Goal: Navigation & Orientation: Find specific page/section

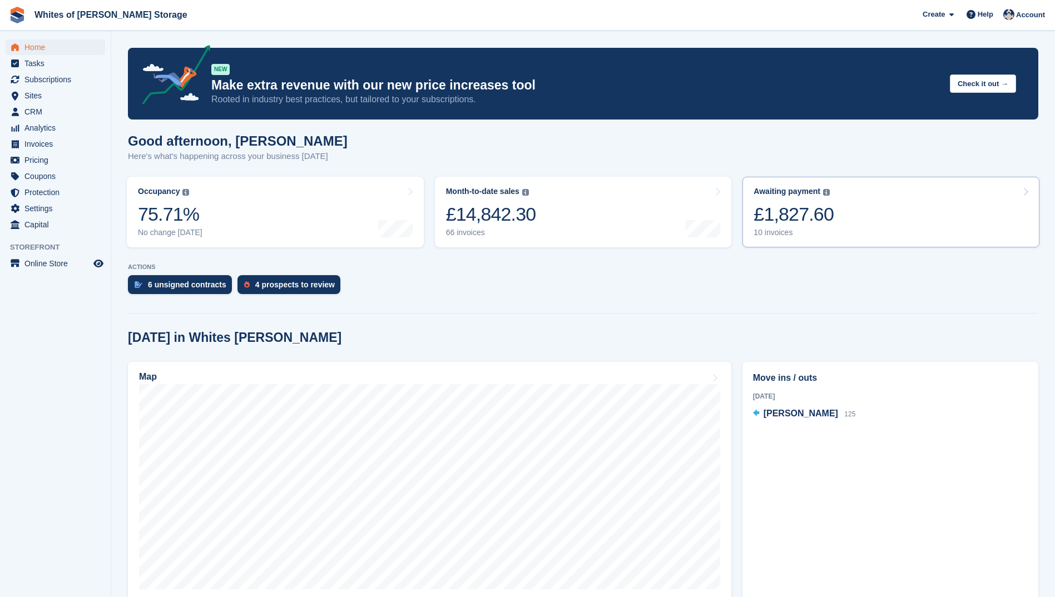
click at [788, 223] on div "£1,827.60" at bounding box center [793, 214] width 80 height 23
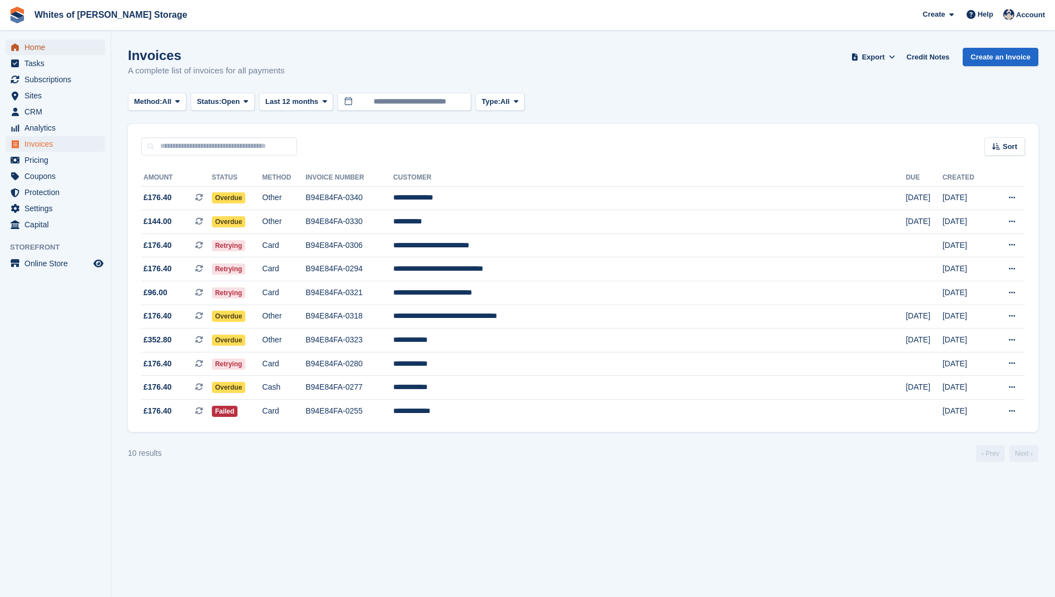
click at [33, 49] on span "Home" at bounding box center [57, 47] width 67 height 16
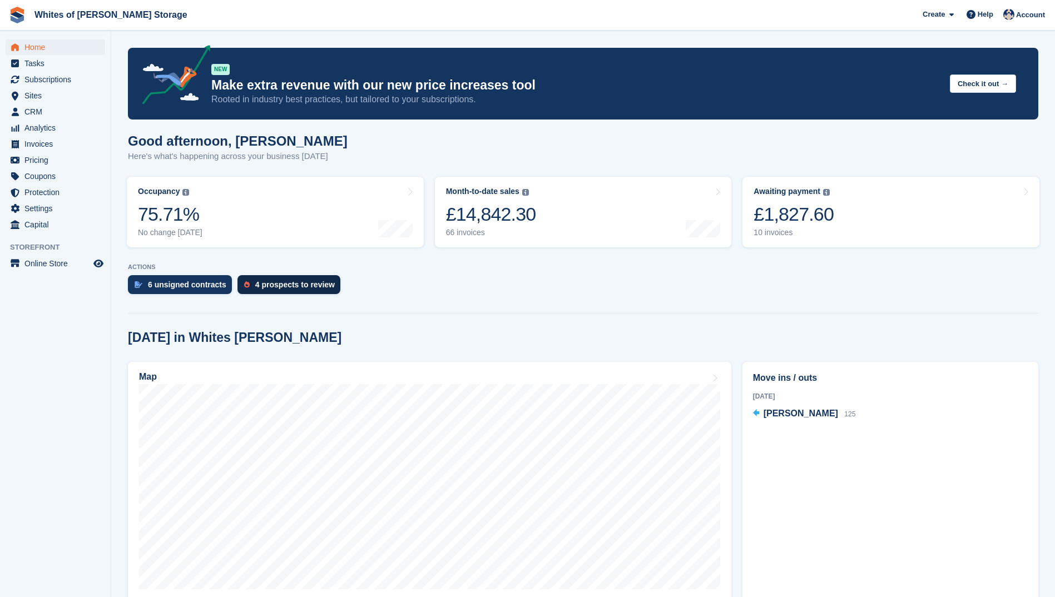
click at [282, 285] on div "4 prospects to review" at bounding box center [294, 284] width 79 height 9
click at [161, 281] on div "6 unsigned contracts" at bounding box center [187, 284] width 78 height 9
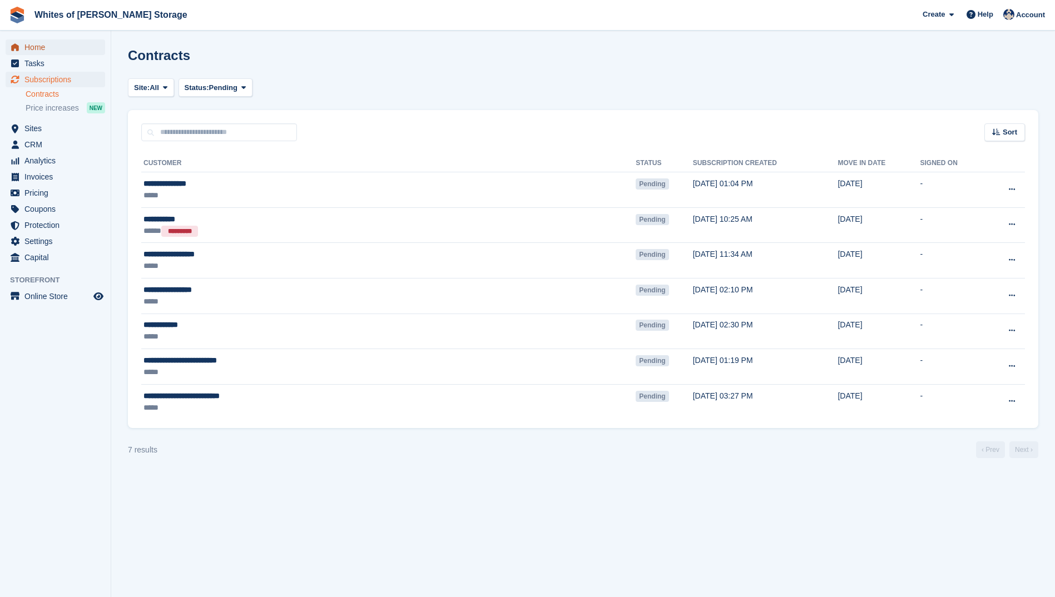
click at [27, 41] on span "Home" at bounding box center [57, 47] width 67 height 16
